Goal: Information Seeking & Learning: Find specific fact

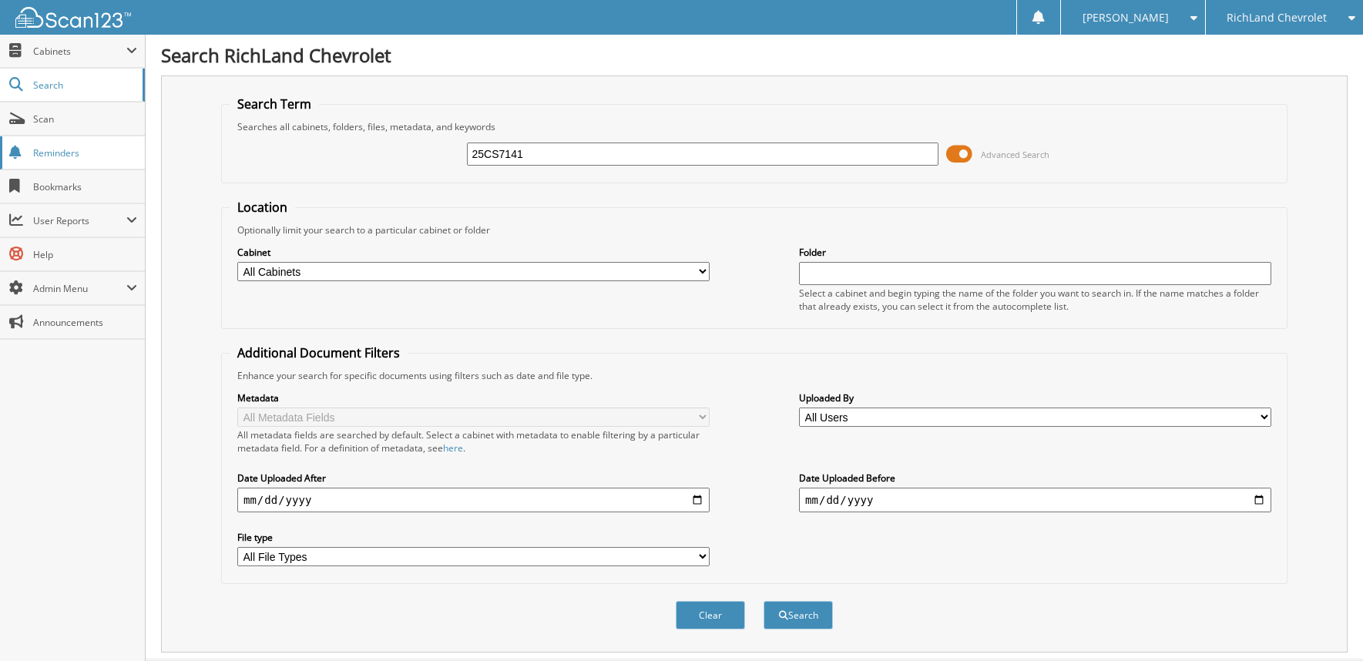
type input "25CS7141"
click at [764, 601] on button "Search" at bounding box center [798, 615] width 69 height 29
click at [552, 149] on input "25CS7141" at bounding box center [703, 154] width 472 height 23
type input "25CS6479A"
click at [764, 601] on button "Search" at bounding box center [798, 615] width 69 height 29
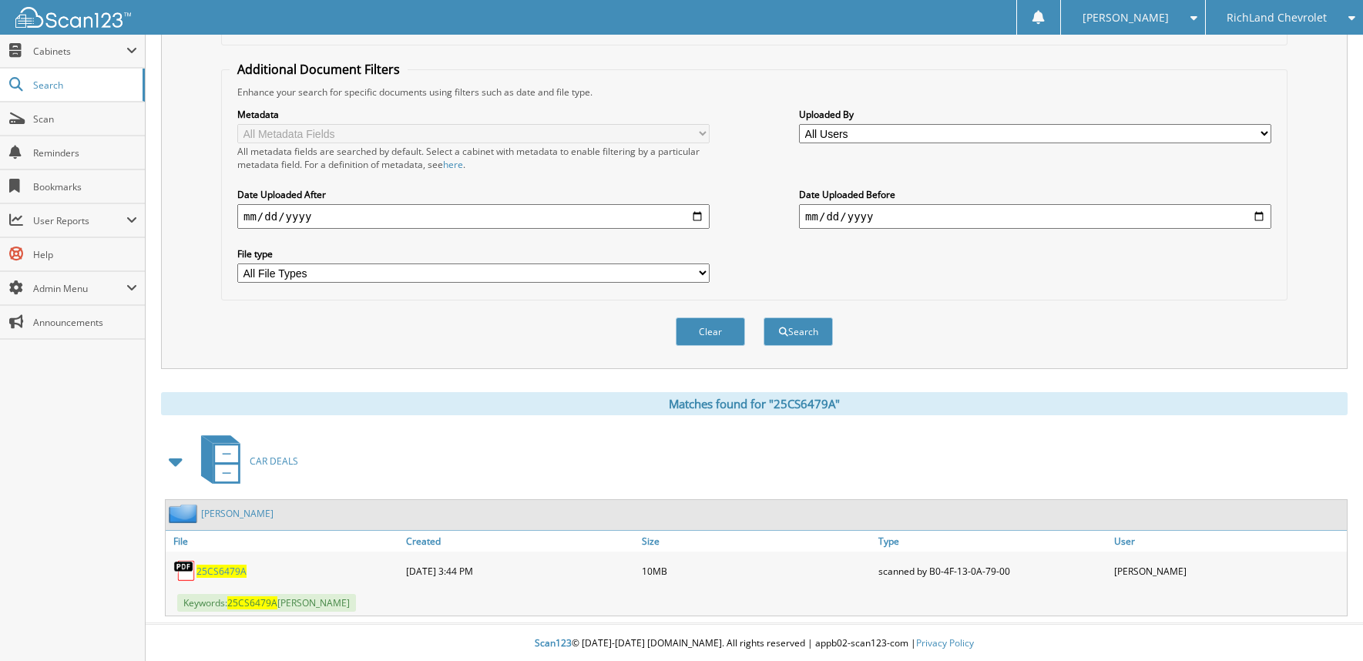
scroll to position [285, 0]
click at [234, 508] on link "[PERSON_NAME]" at bounding box center [237, 511] width 72 height 13
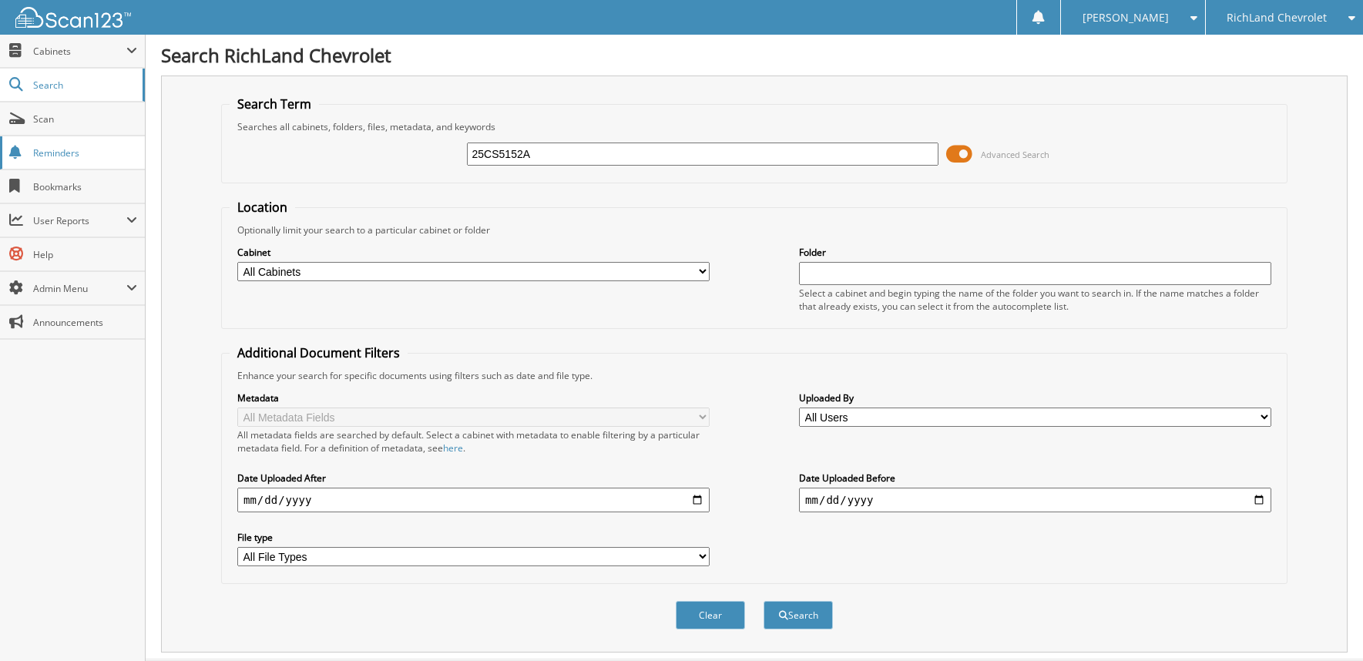
type input "25CS5152A"
click at [764, 601] on button "Search" at bounding box center [798, 615] width 69 height 29
drag, startPoint x: 550, startPoint y: 160, endPoint x: 441, endPoint y: 161, distance: 109.4
click at [441, 161] on div "25CS5152A Advanced Search" at bounding box center [754, 154] width 1049 height 42
type input "GP868"
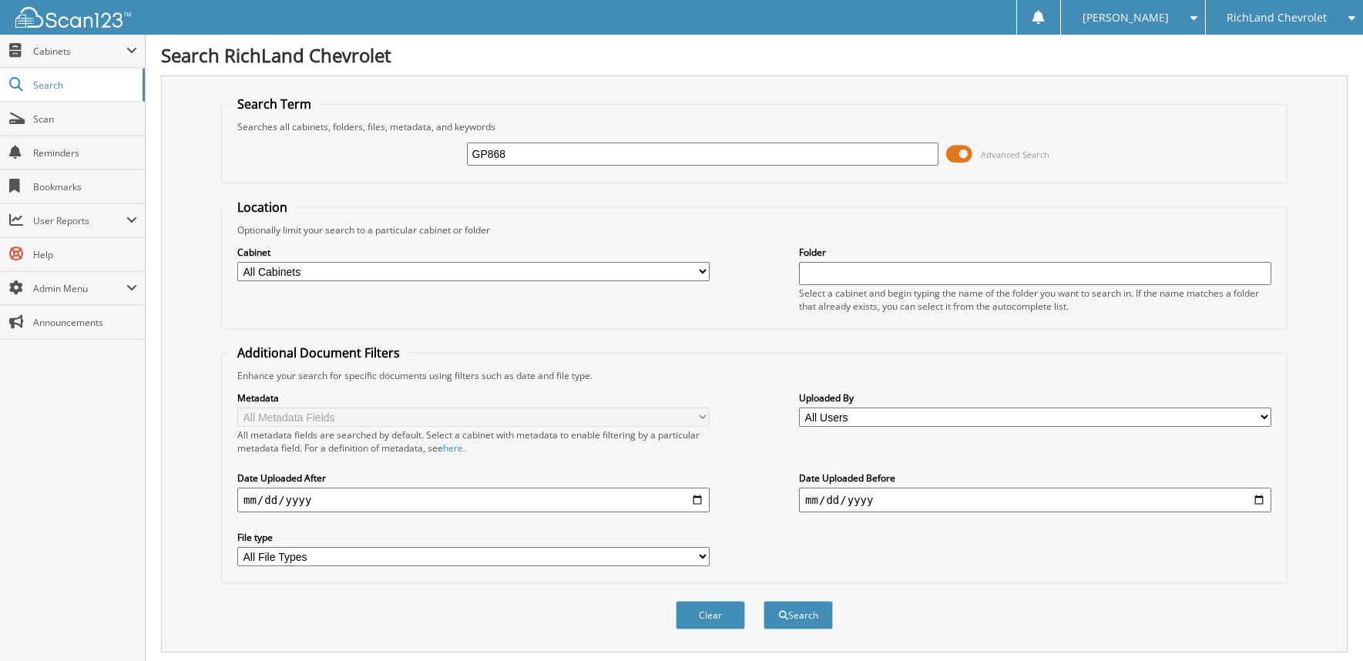
click at [764, 601] on button "Search" at bounding box center [798, 615] width 69 height 29
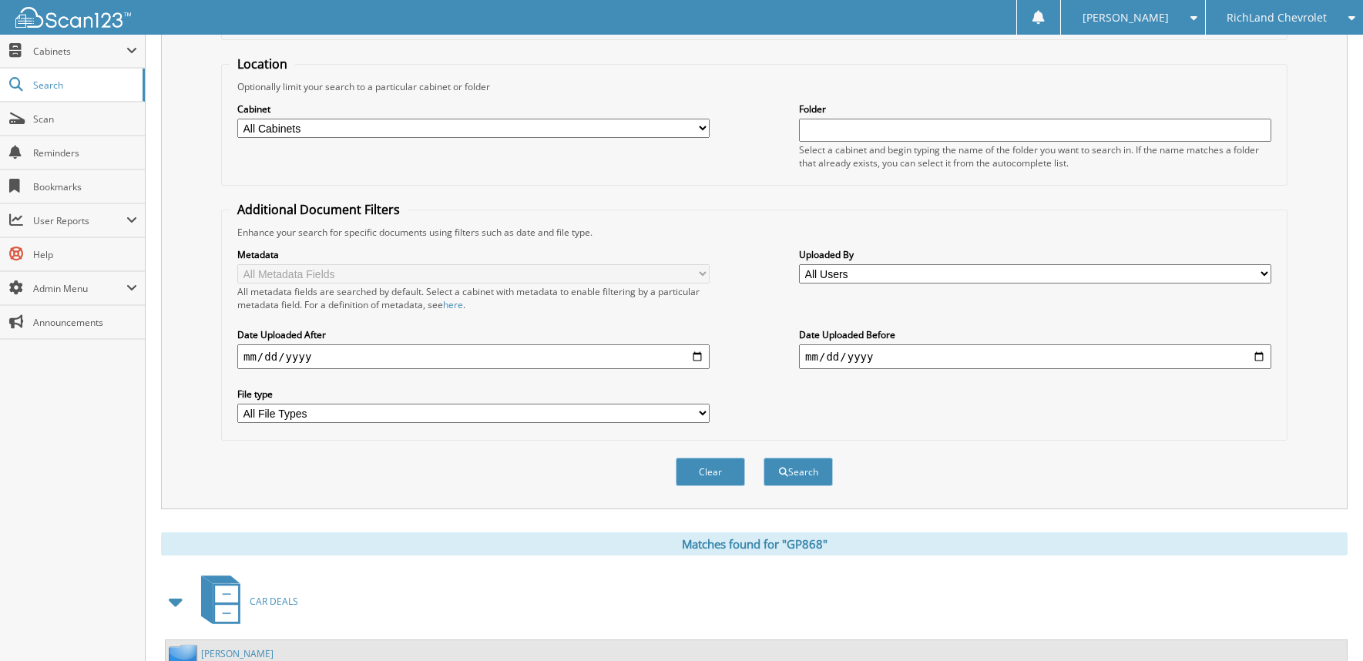
scroll to position [285, 0]
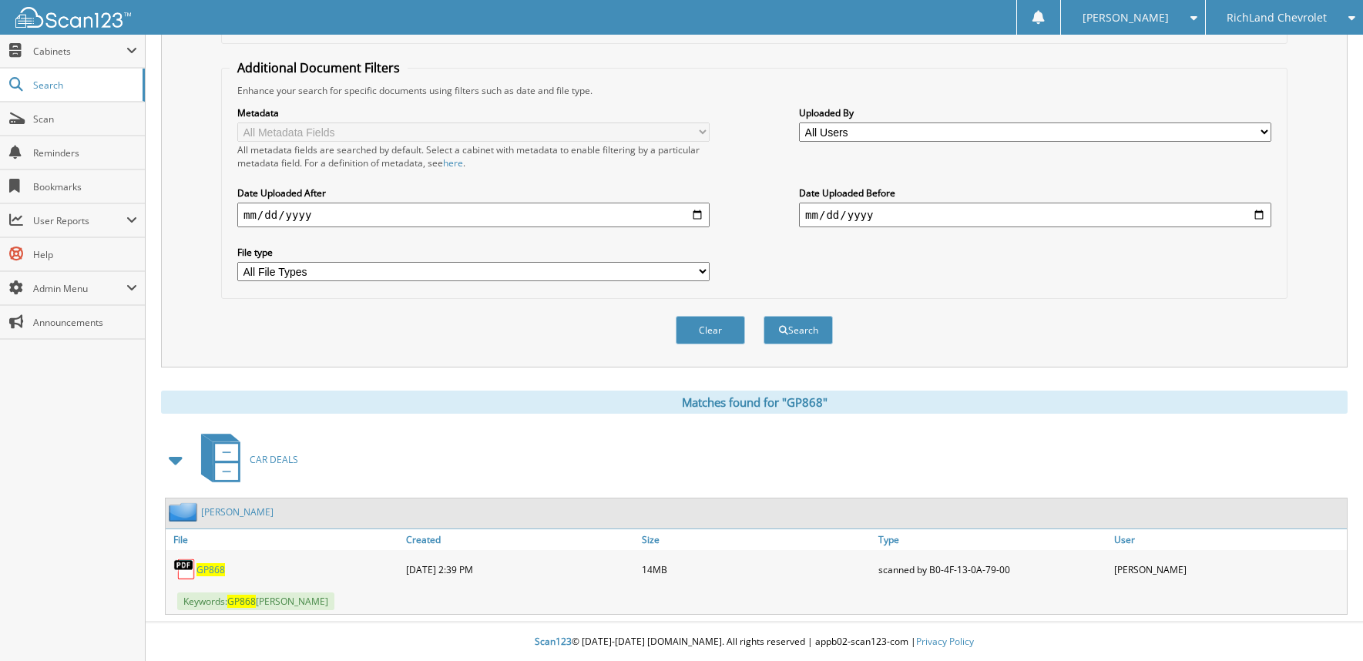
click at [236, 513] on link "LANE, TERESA" at bounding box center [237, 511] width 72 height 13
